Goal: Obtain resource: Download file/media

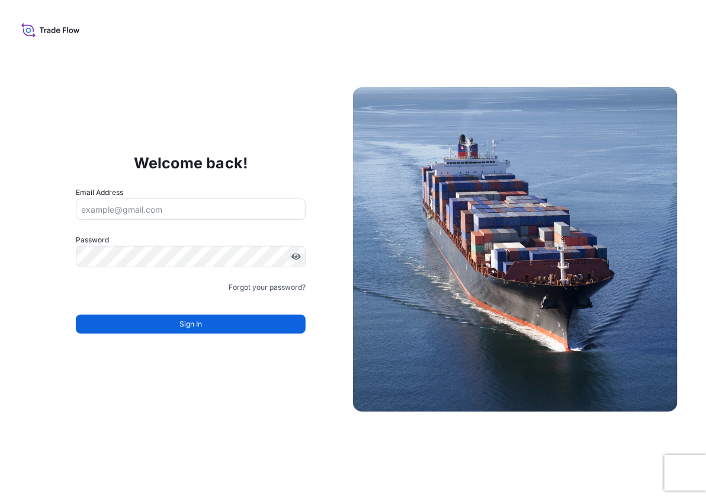
click at [233, 314] on div "Sign In" at bounding box center [191, 320] width 230 height 26
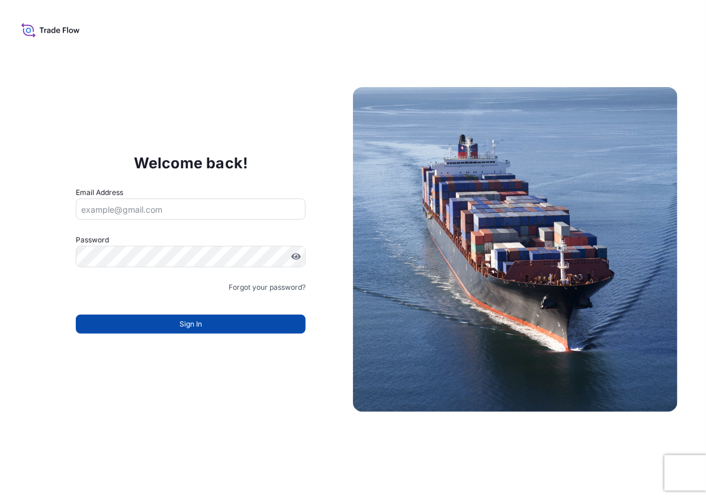
click at [232, 325] on button "Sign In" at bounding box center [191, 323] width 230 height 19
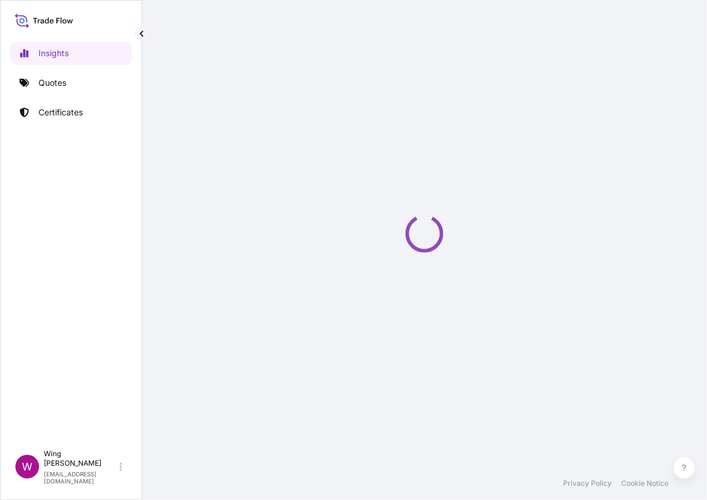
select select "2025"
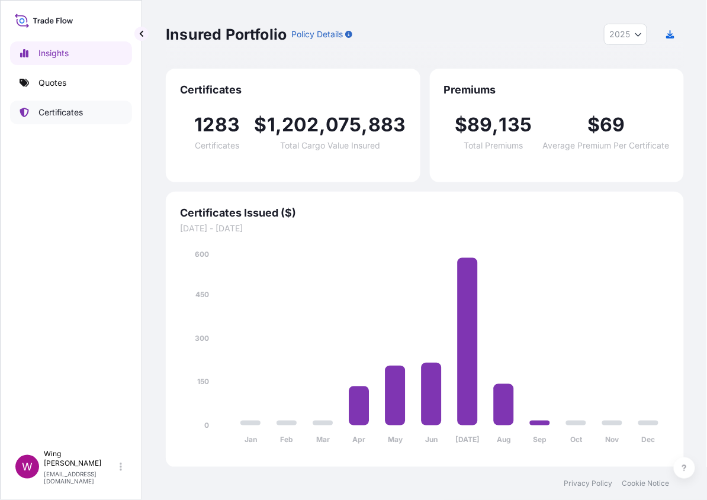
click at [59, 123] on link "Certificates" at bounding box center [71, 113] width 122 height 24
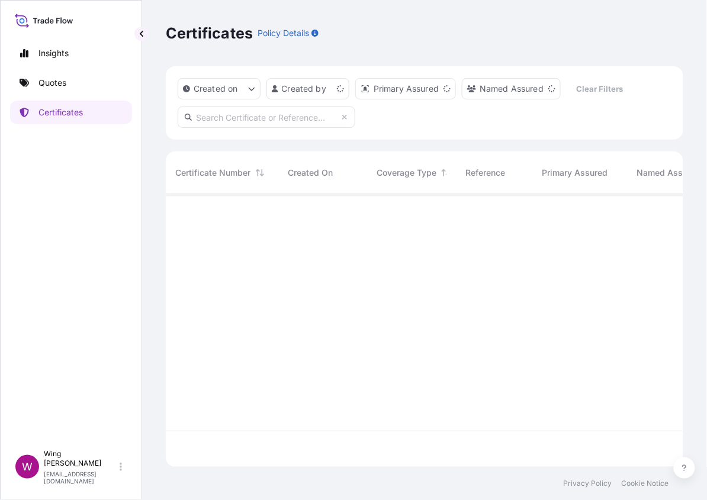
scroll to position [268, 506]
click at [237, 118] on input "text" at bounding box center [267, 117] width 178 height 21
paste input "[PHONE_NUMBER]"
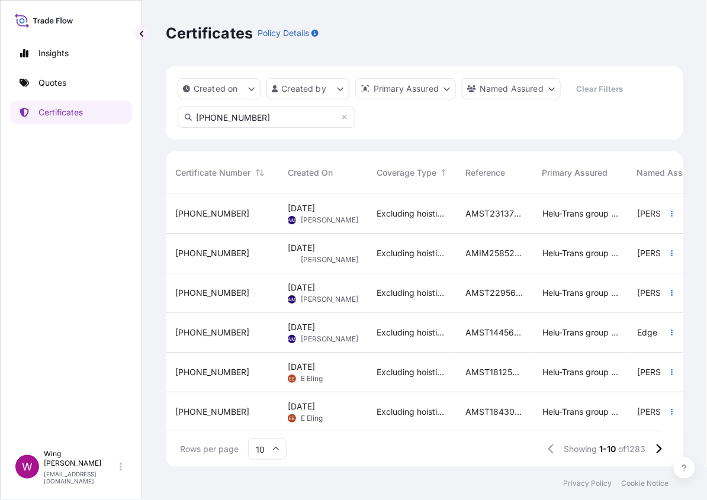
drag, startPoint x: 224, startPoint y: 121, endPoint x: 186, endPoint y: 117, distance: 38.1
click at [186, 117] on div "[PHONE_NUMBER]" at bounding box center [267, 117] width 178 height 21
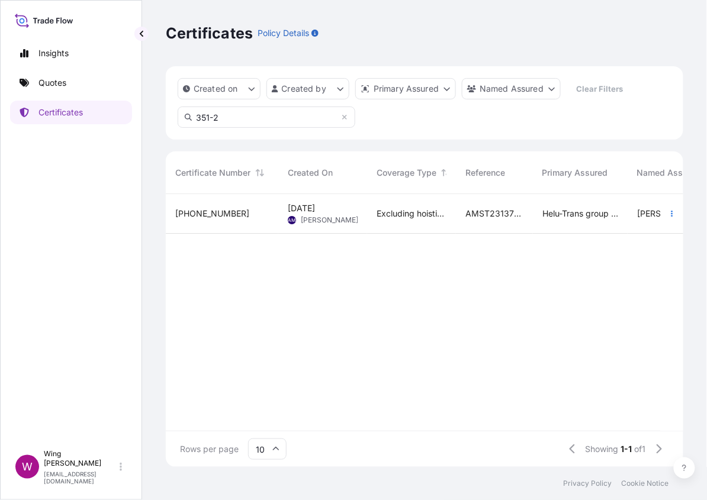
click at [238, 117] on input "351-2" at bounding box center [267, 117] width 178 height 21
type input "351-1"
click at [232, 203] on div "[PHONE_NUMBER]" at bounding box center [222, 214] width 113 height 40
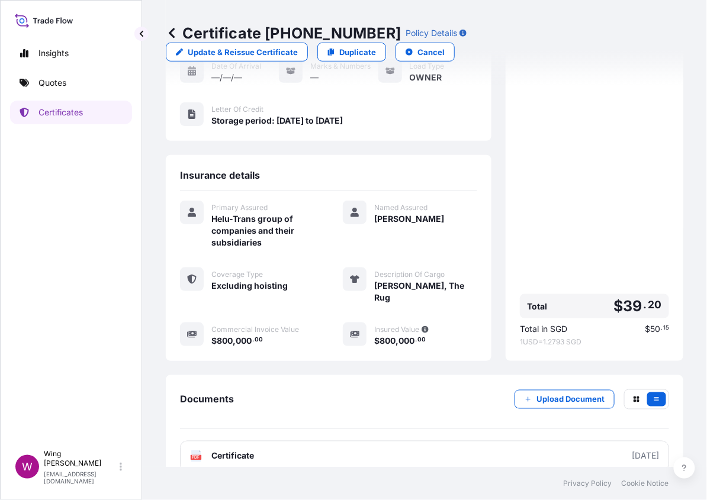
scroll to position [172, 0]
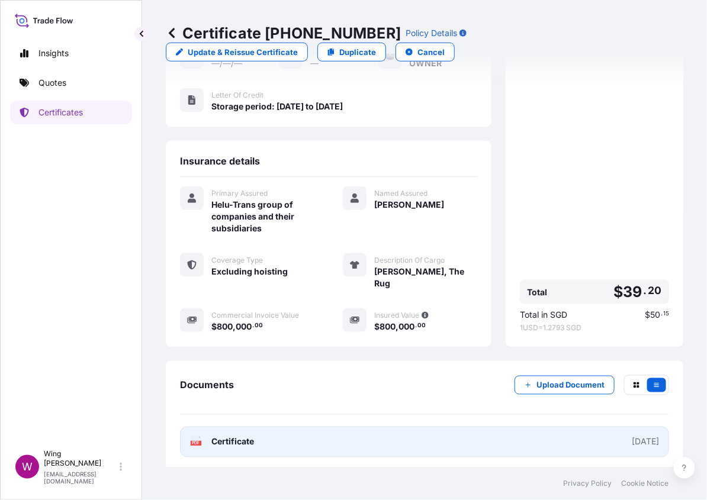
click at [184, 436] on link "PDF Certificate [DATE]" at bounding box center [424, 442] width 489 height 31
